Goal: Information Seeking & Learning: Learn about a topic

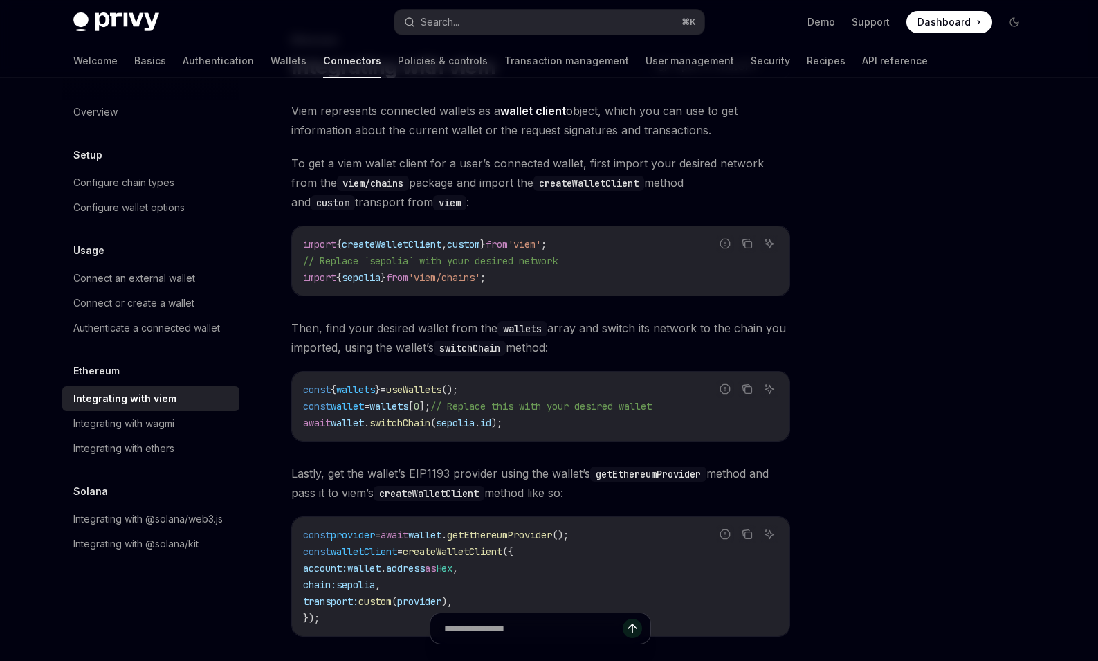
scroll to position [215, 0]
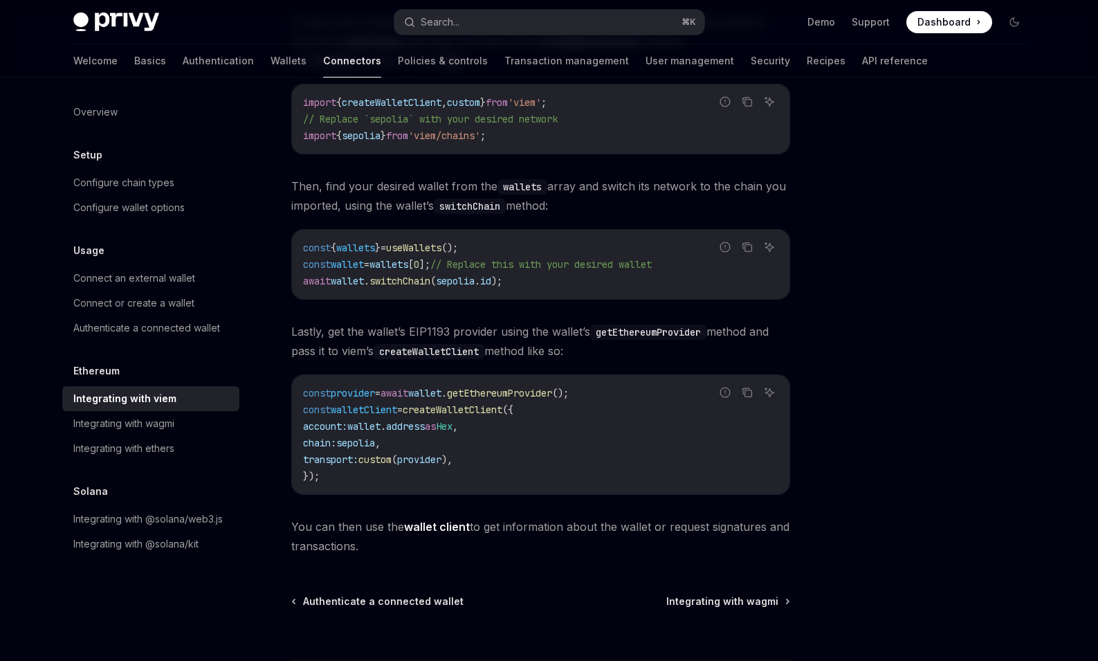
click at [344, 264] on span "wallet" at bounding box center [347, 264] width 33 height 12
copy span "wallet"
click at [489, 408] on span "createWalletClient" at bounding box center [453, 409] width 100 height 12
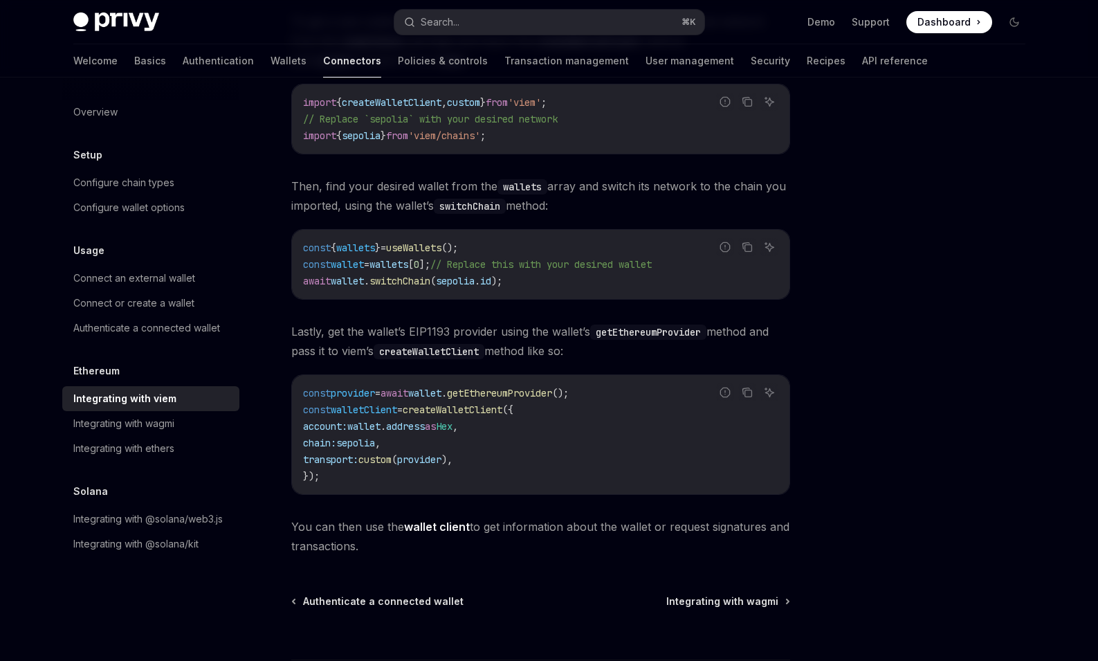
click at [507, 426] on code "const provider = await wallet . getEthereumProvider (); const walletClient = cr…" at bounding box center [540, 435] width 475 height 100
click at [444, 475] on code "const provider = await wallet . getEthereumProvider (); const walletClient = cr…" at bounding box center [540, 435] width 475 height 100
click at [504, 393] on span "getEthereumProvider" at bounding box center [499, 393] width 105 height 12
click at [458, 430] on span "," at bounding box center [456, 426] width 6 height 12
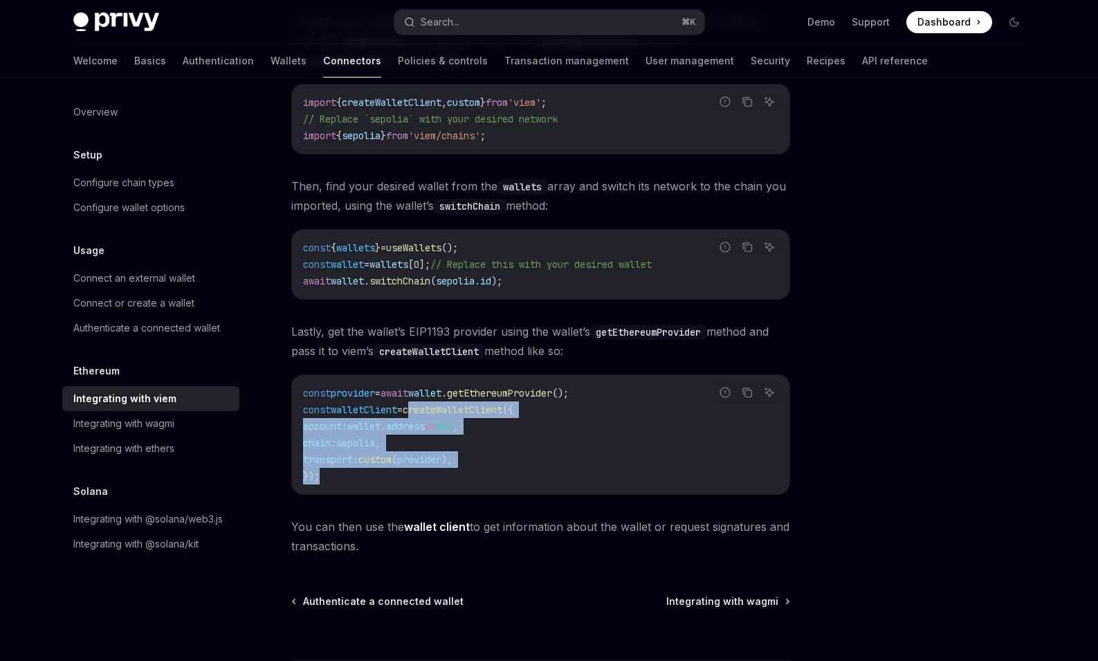
drag, startPoint x: 426, startPoint y: 412, endPoint x: 403, endPoint y: 470, distance: 61.6
click at [403, 470] on code "const provider = await wallet . getEthereumProvider (); const walletClient = cr…" at bounding box center [540, 435] width 475 height 100
copy code "createWalletClient ({ account: wallet . address as Hex , chain: sepolia , trans…"
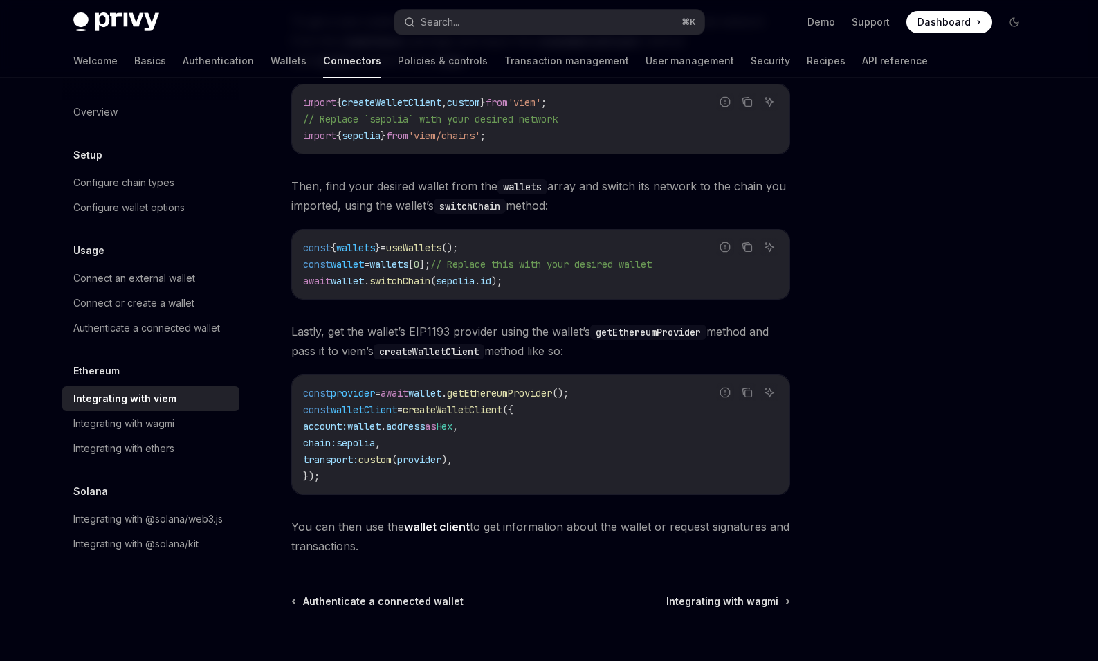
click at [346, 482] on code "const provider = await wallet . getEthereumProvider (); const walletClient = cr…" at bounding box center [540, 435] width 475 height 100
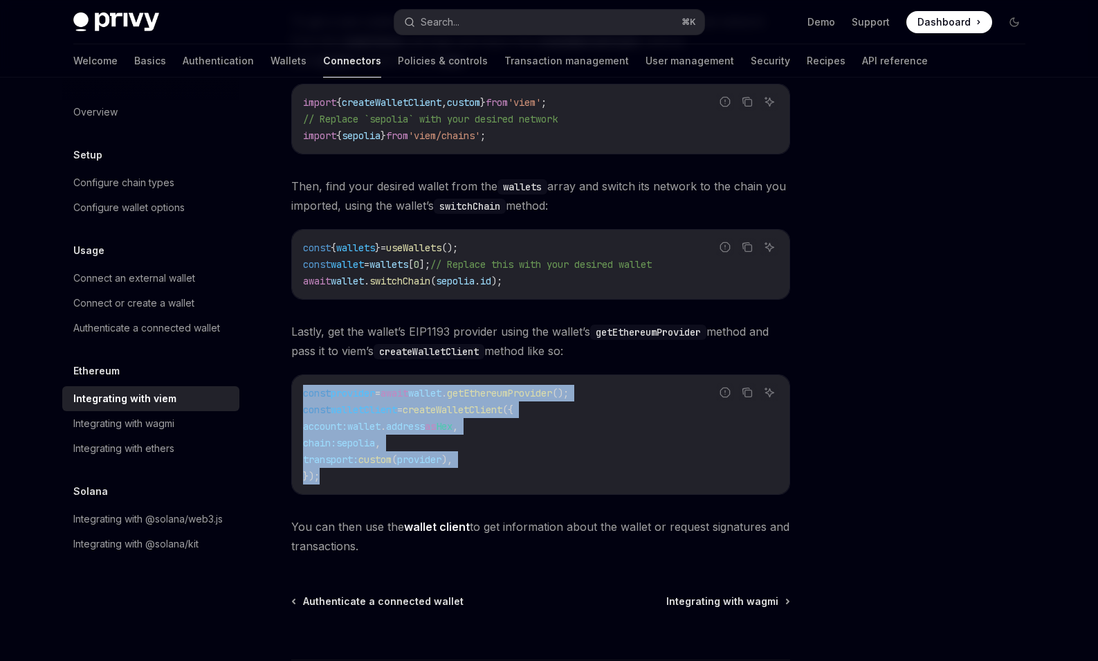
drag, startPoint x: 352, startPoint y: 480, endPoint x: 279, endPoint y: 397, distance: 110.9
click at [279, 397] on div "Ethereum Integrating with viem OpenAI Open in ChatGPT OpenAI Open in ChatGPT Vi…" at bounding box center [411, 334] width 764 height 889
copy code "const provider = await wallet . getEthereumProvider (); const walletClient = cr…"
click at [427, 408] on span "createWalletClient" at bounding box center [453, 409] width 100 height 12
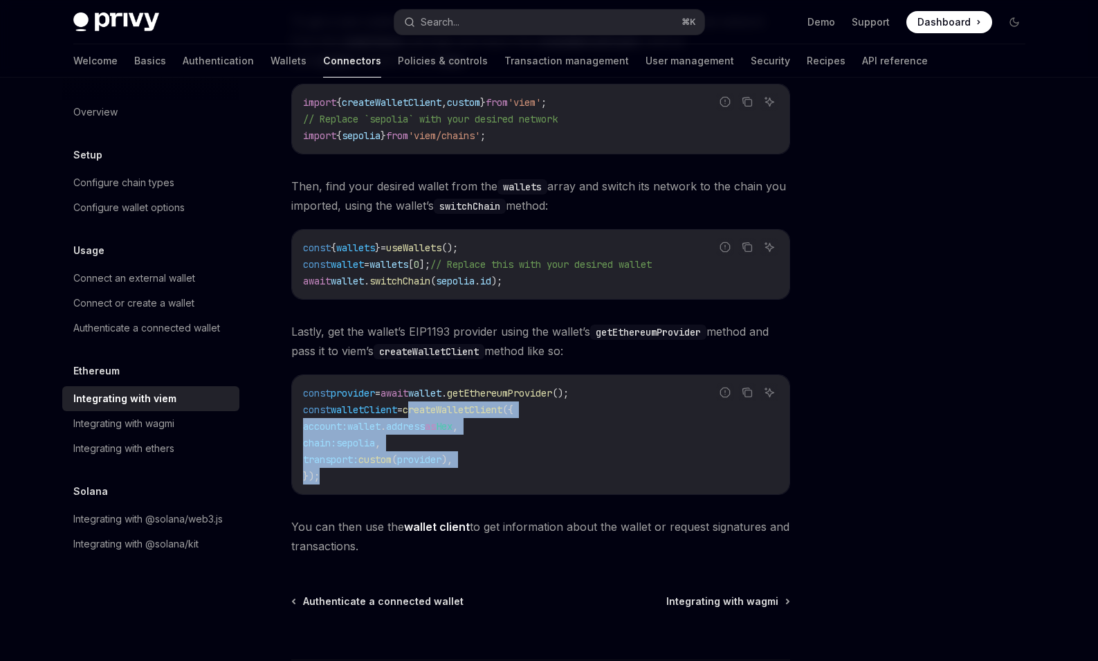
drag, startPoint x: 424, startPoint y: 408, endPoint x: 453, endPoint y: 470, distance: 68.1
click at [453, 470] on code "const provider = await wallet . getEthereumProvider (); const walletClient = cr…" at bounding box center [540, 435] width 475 height 100
copy code "createWalletClient ({ account: wallet . address as Hex , chain: sepolia , trans…"
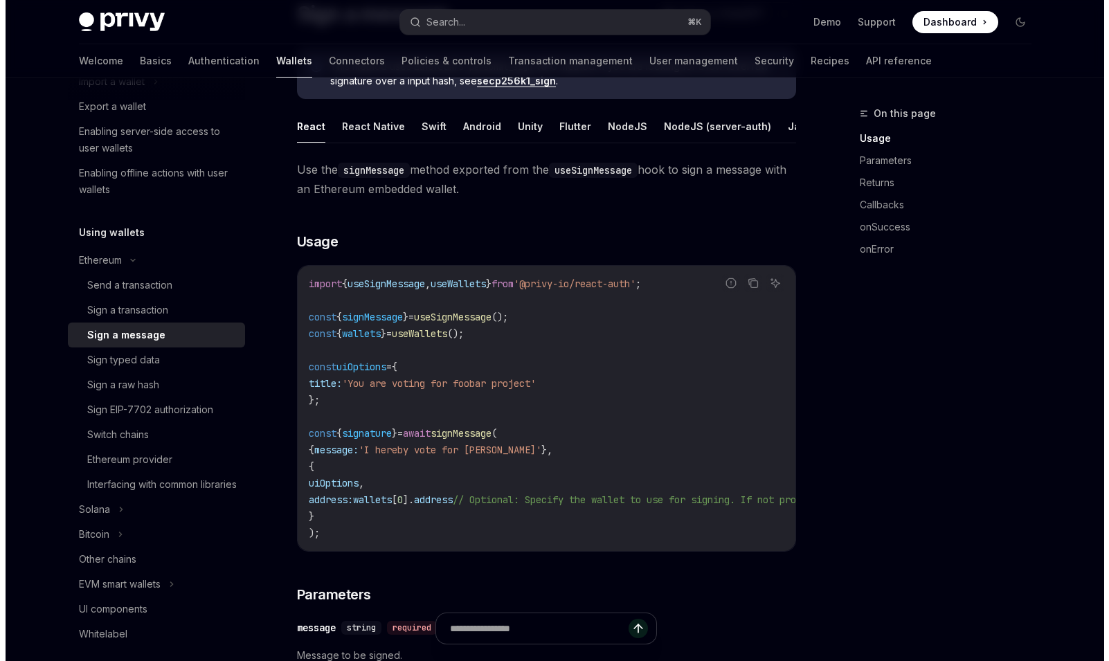
scroll to position [197, 0]
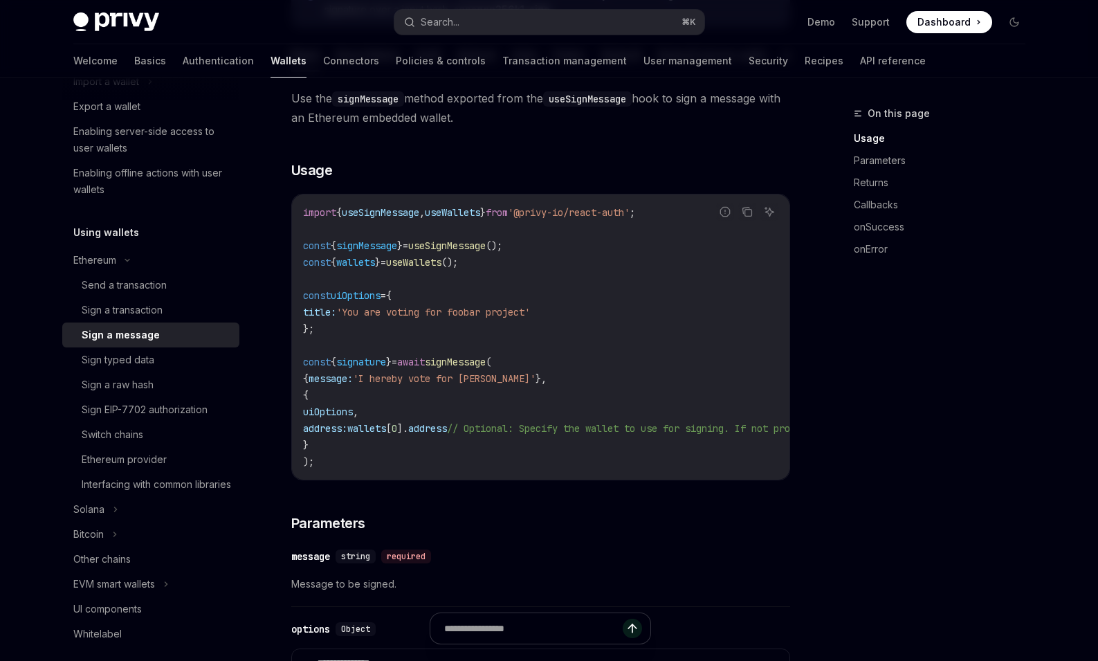
click at [442, 269] on span "useWallets" at bounding box center [413, 262] width 55 height 12
click at [518, 286] on code "import { useSignMessage , useWallets } from '@privy-io/react-auth' ; const { si…" at bounding box center [665, 337] width 725 height 266
drag, startPoint x: 547, startPoint y: 226, endPoint x: 664, endPoint y: 227, distance: 117.0
click at [630, 219] on span "'@privy-io/react-auth'" at bounding box center [569, 212] width 122 height 12
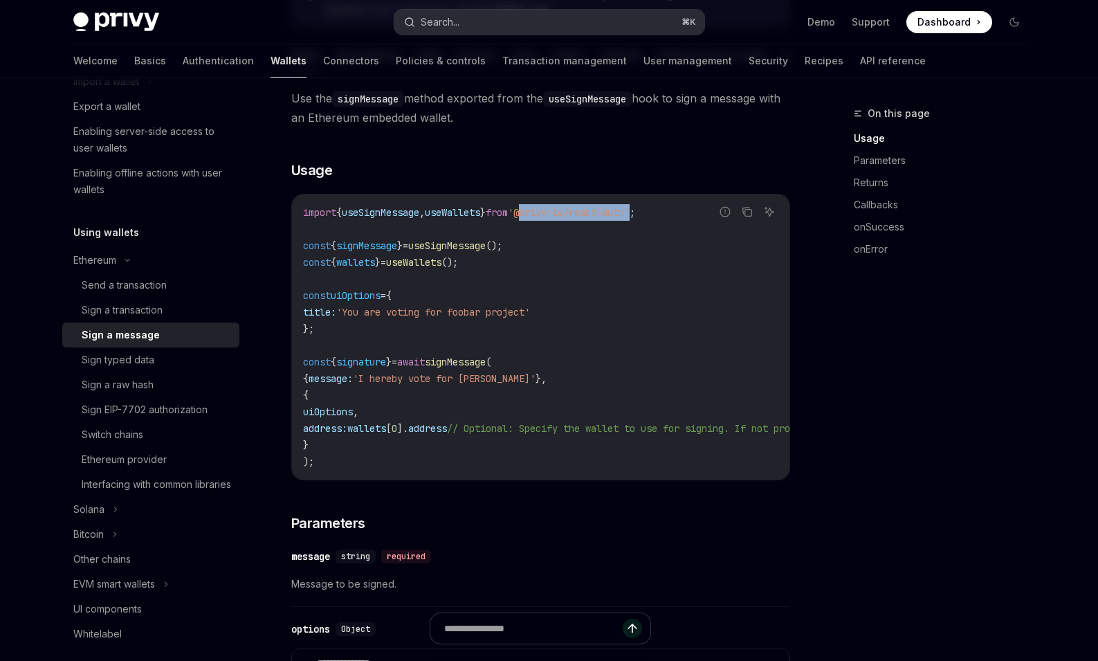
copy span "@privy-io/react-auth"
click at [633, 287] on code "import { useSignMessage , useWallets } from '@privy-io/react-auth' ; const { si…" at bounding box center [665, 337] width 725 height 266
drag, startPoint x: 502, startPoint y: 270, endPoint x: 300, endPoint y: 278, distance: 202.3
click at [300, 278] on div "import { useSignMessage , useWallets } from '@privy-io/react-auth' ; const { si…" at bounding box center [541, 336] width 498 height 285
copy span "const { wallets } = useWallets ();"
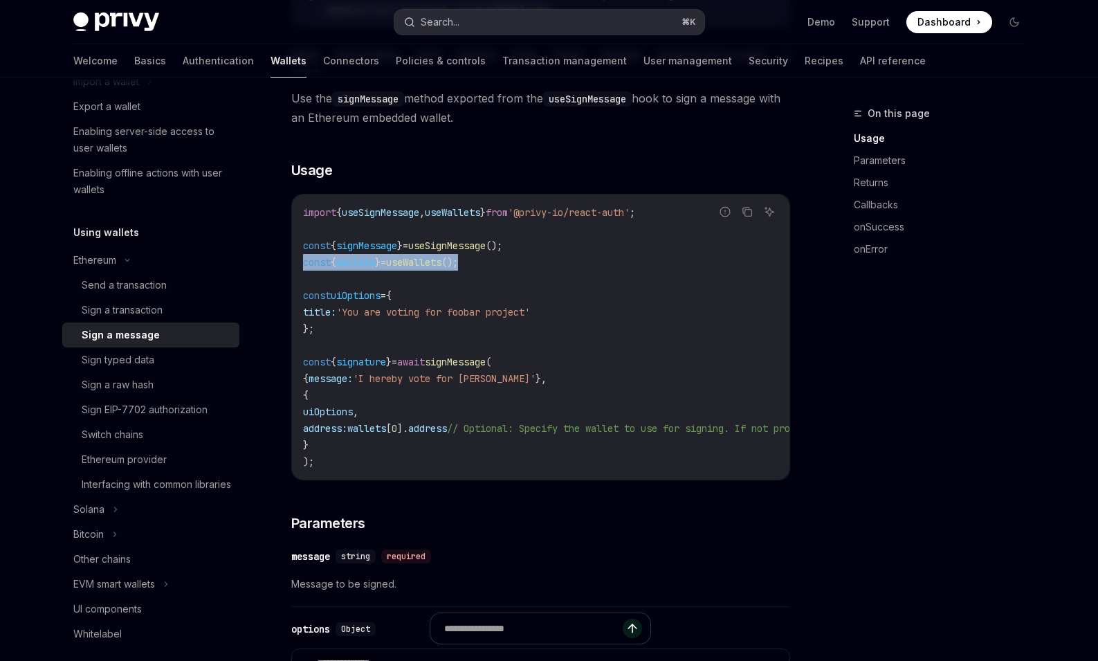
click at [588, 17] on button "Search... ⌘ K" at bounding box center [550, 22] width 310 height 25
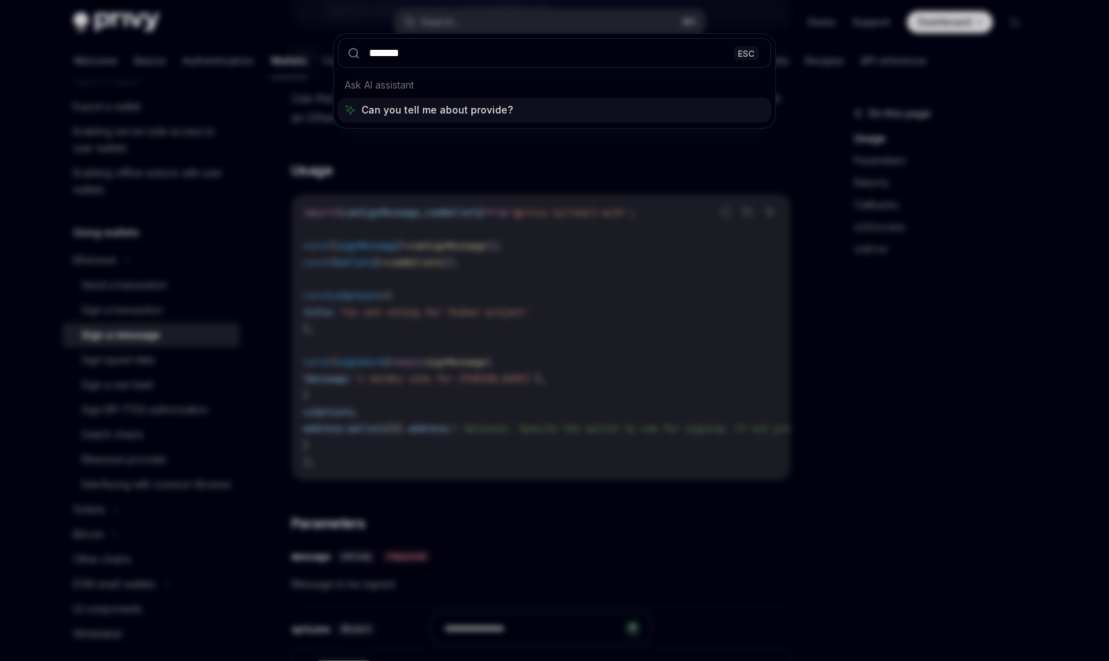
type input "********"
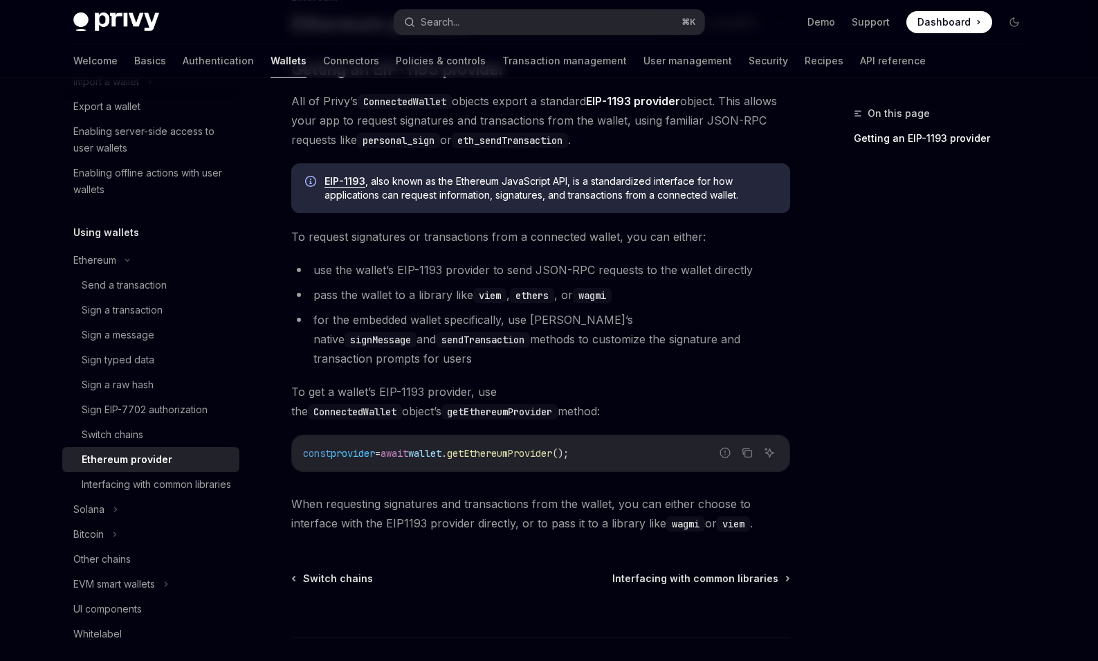
scroll to position [192, 0]
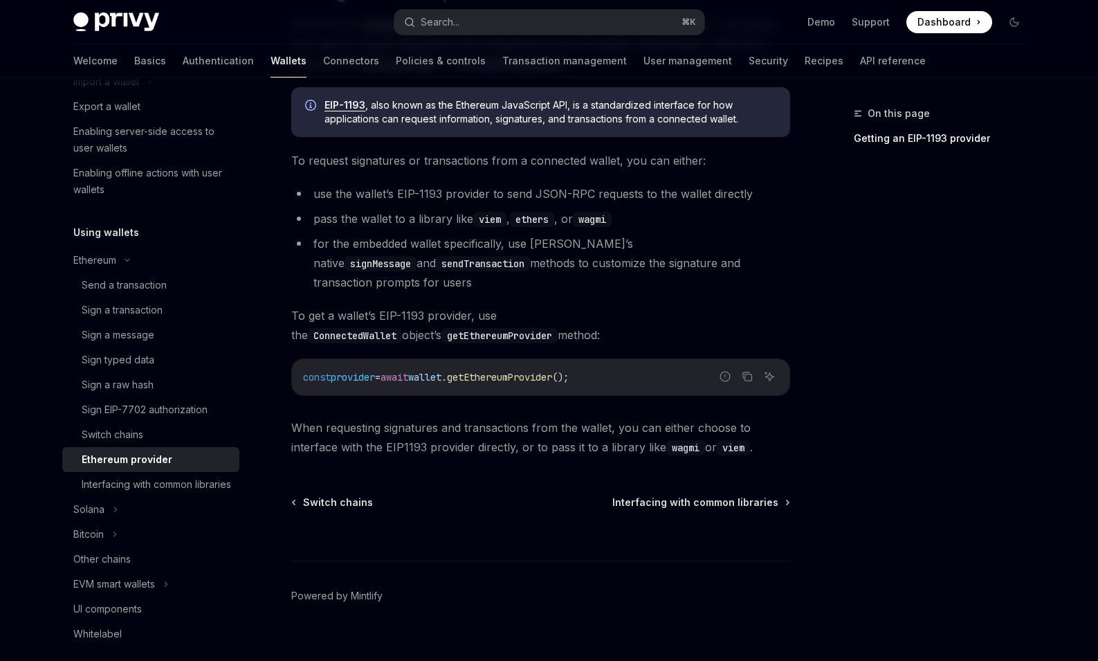
click at [158, 455] on div "Ethereum provider" at bounding box center [127, 459] width 91 height 17
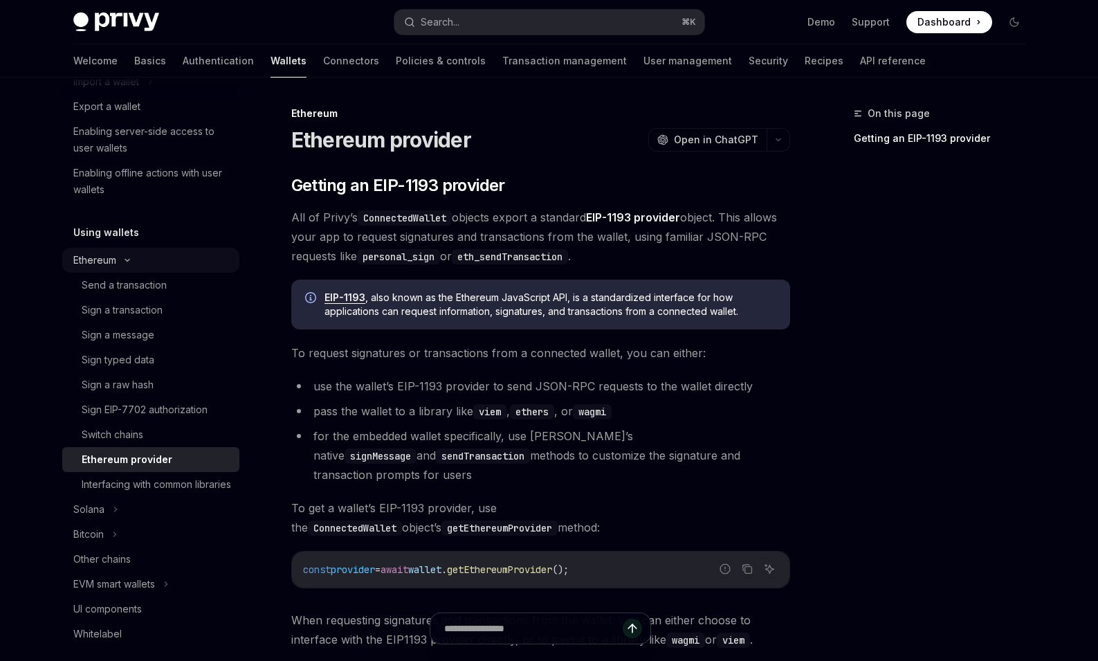
click at [127, 257] on icon at bounding box center [127, 260] width 17 height 6
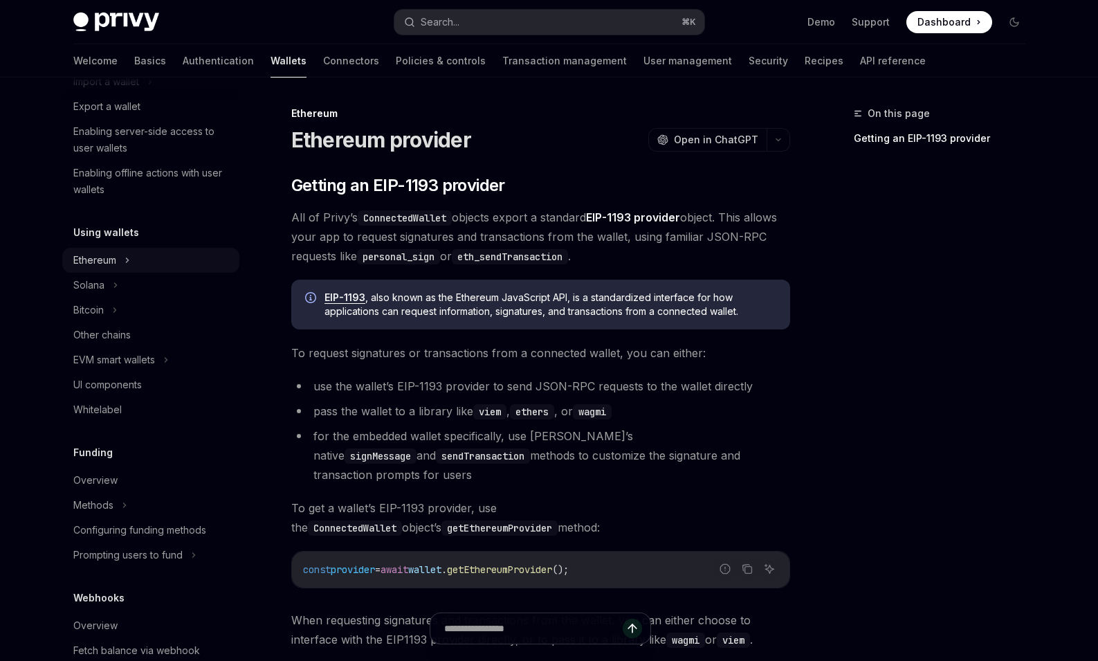
click at [127, 257] on icon at bounding box center [128, 260] width 6 height 17
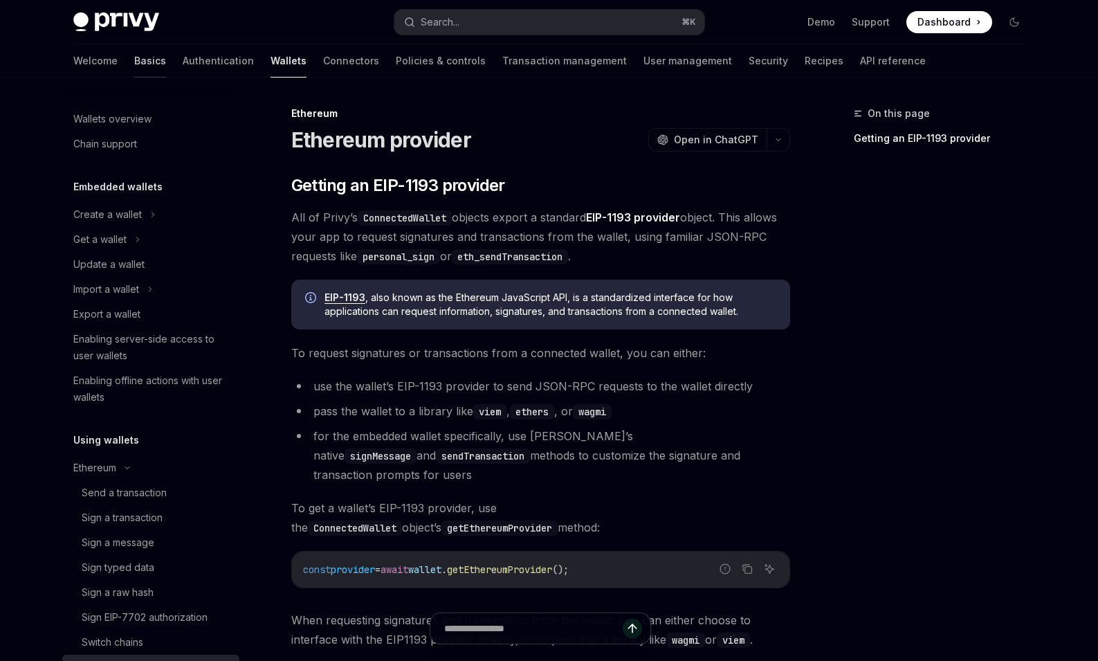
click at [134, 61] on link "Basics" at bounding box center [150, 60] width 32 height 33
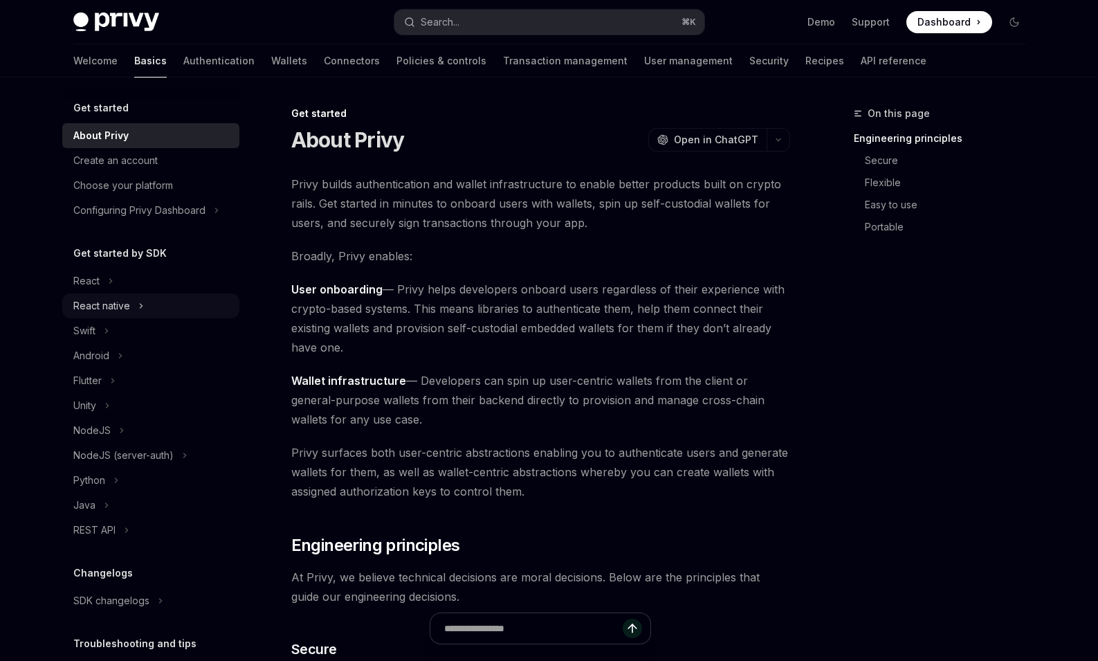
click at [131, 309] on div "React native" at bounding box center [150, 305] width 177 height 25
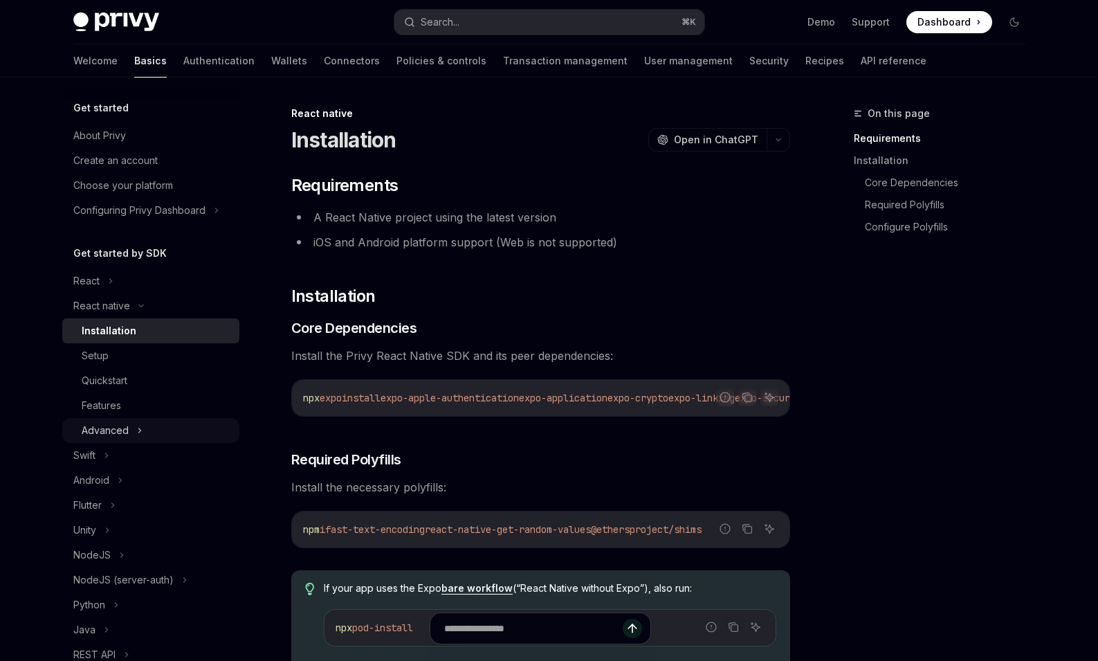
click at [137, 425] on icon at bounding box center [140, 430] width 6 height 17
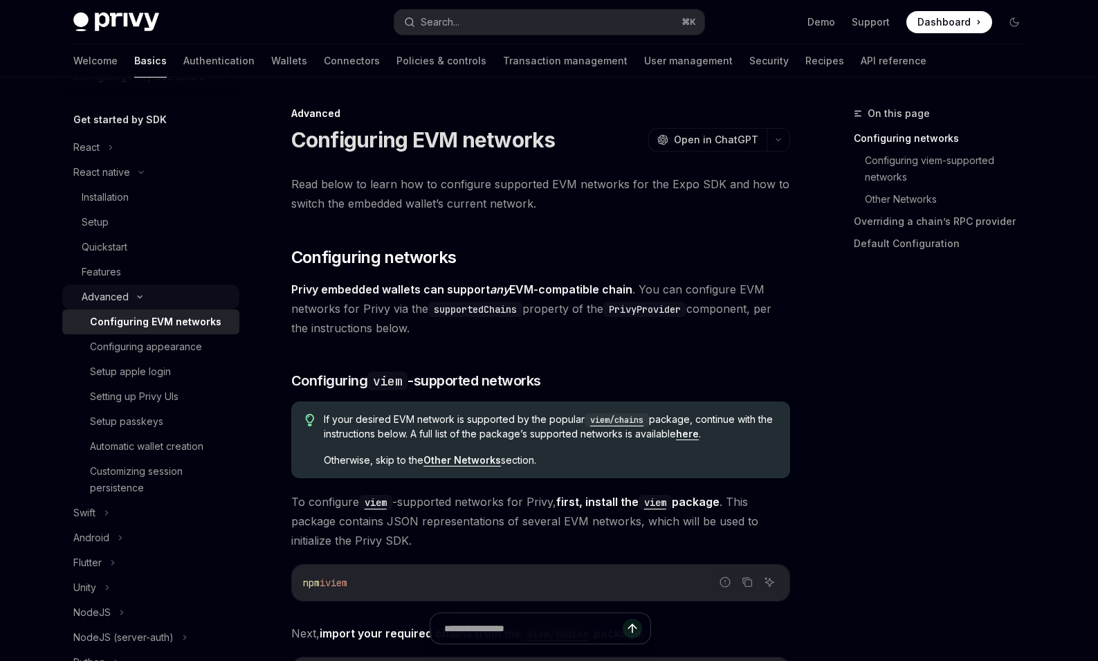
scroll to position [137, 0]
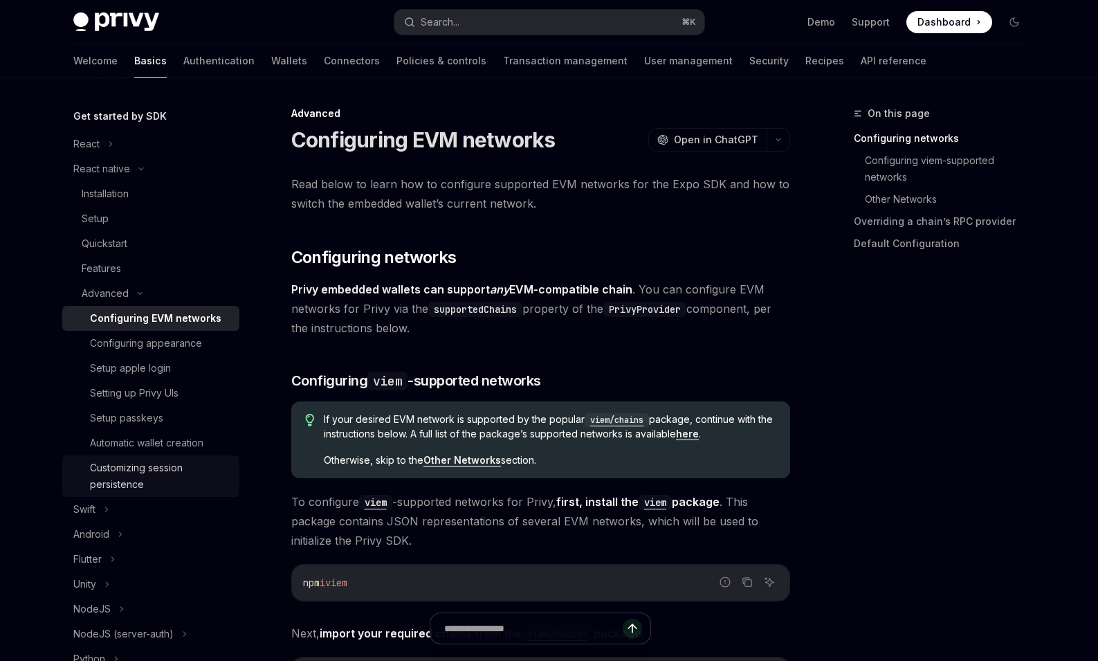
click at [141, 463] on div "Customizing session persistence" at bounding box center [160, 476] width 141 height 33
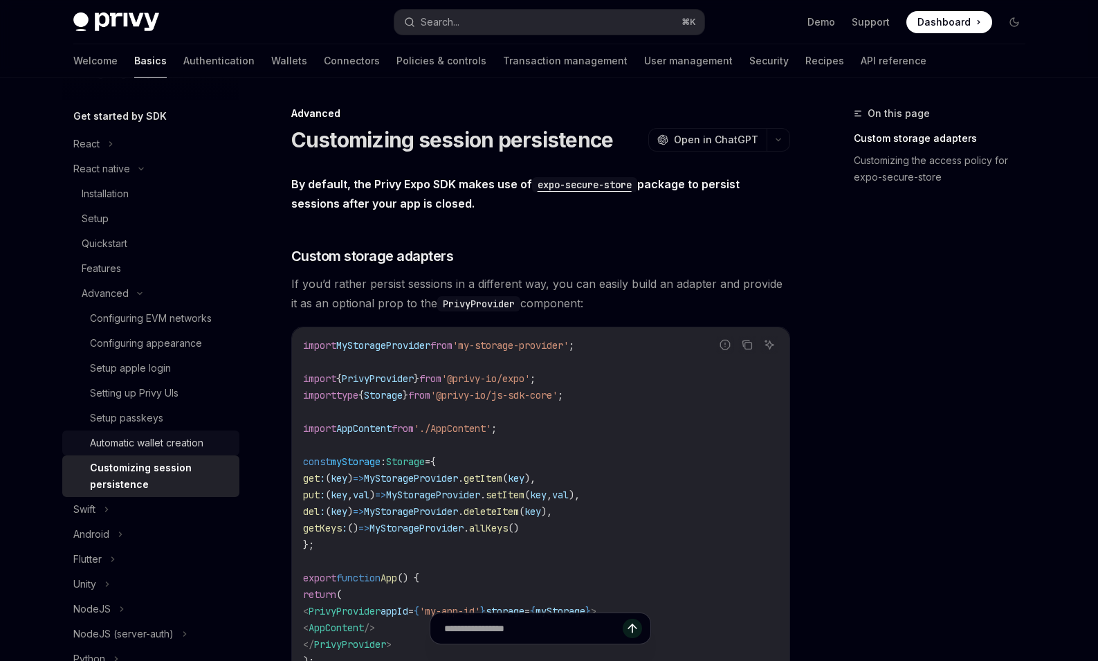
click at [148, 432] on link "Automatic wallet creation" at bounding box center [150, 442] width 177 height 25
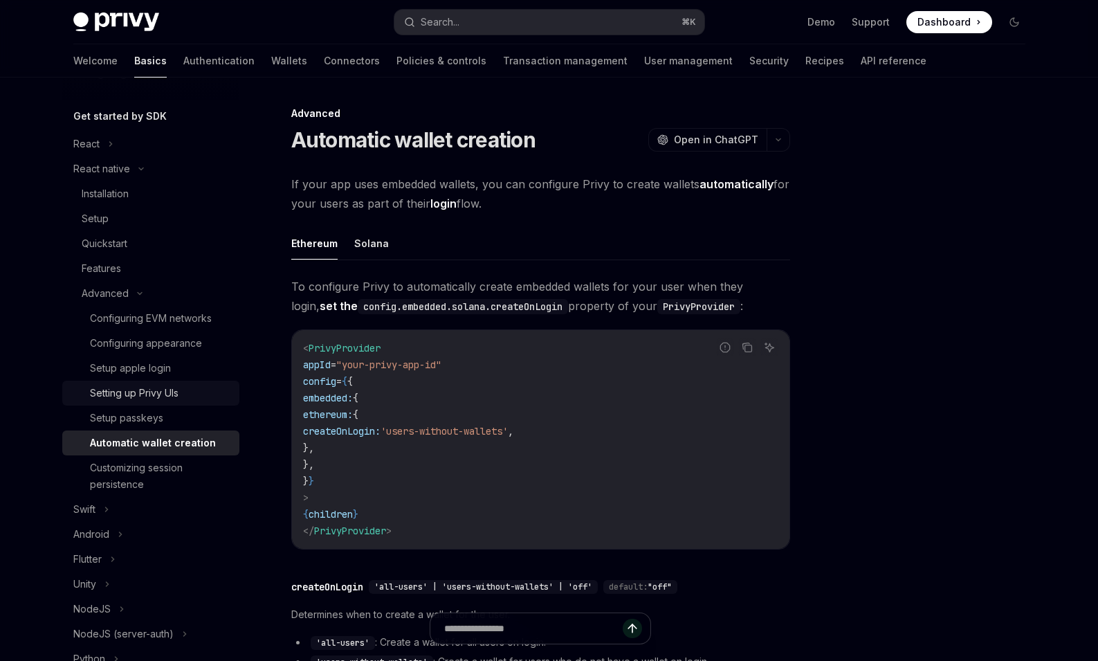
click at [160, 400] on div "Setting up Privy UIs" at bounding box center [134, 393] width 89 height 17
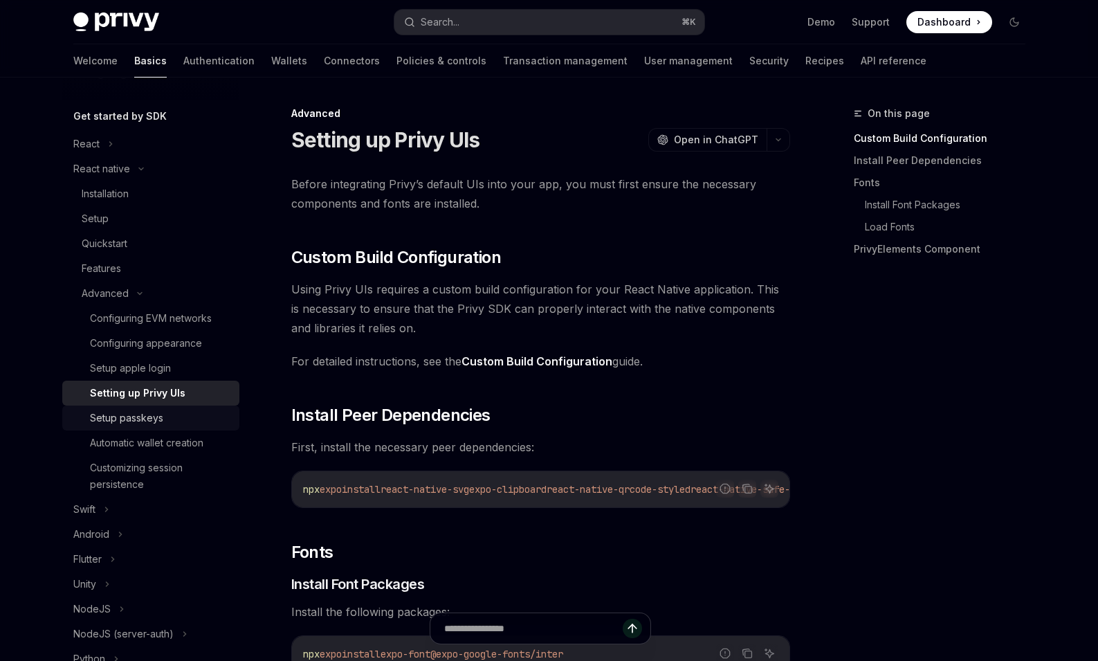
click at [150, 419] on div "Setup passkeys" at bounding box center [126, 418] width 73 height 17
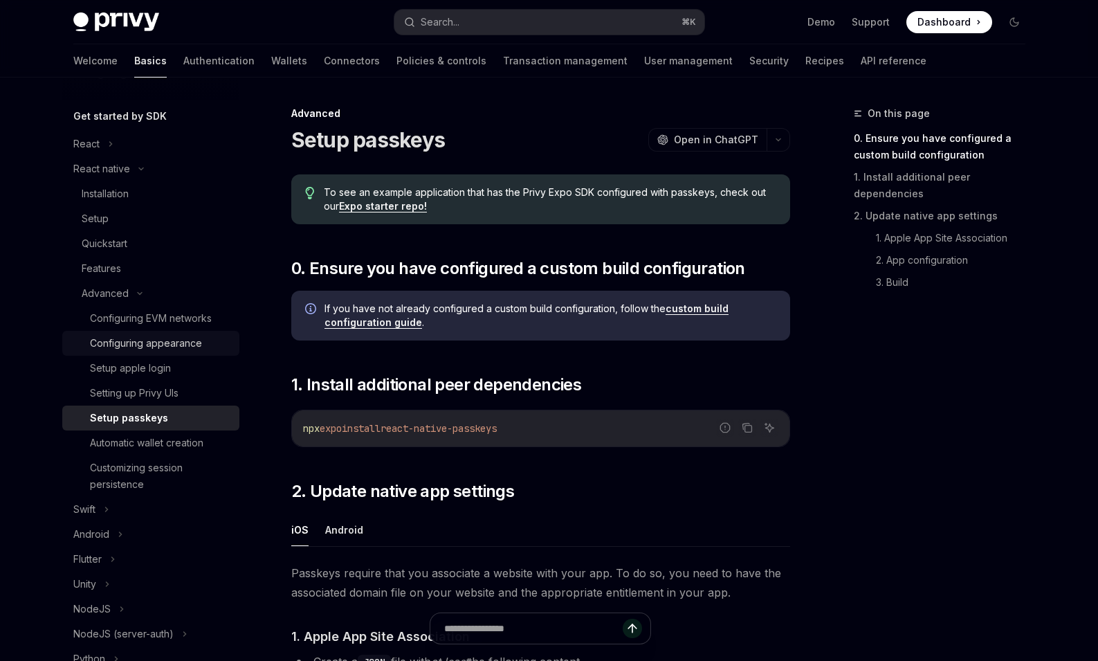
click at [159, 349] on div "Configuring appearance" at bounding box center [146, 343] width 112 height 17
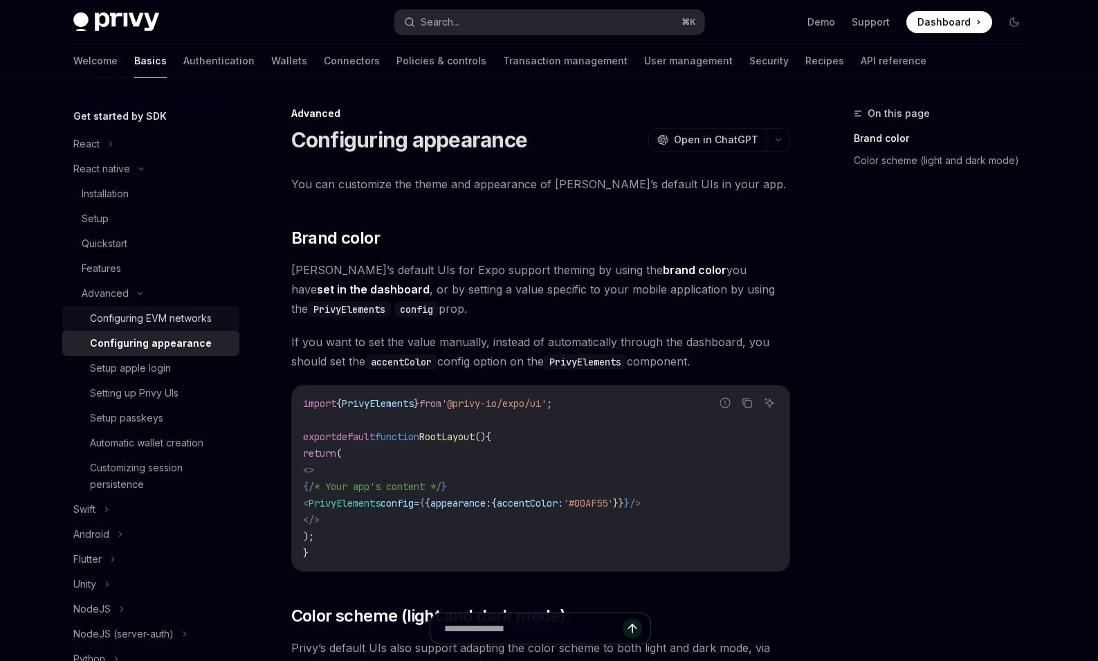
click at [154, 316] on div "Configuring EVM networks" at bounding box center [151, 318] width 122 height 17
type textarea "*"
